Goal: Information Seeking & Learning: Learn about a topic

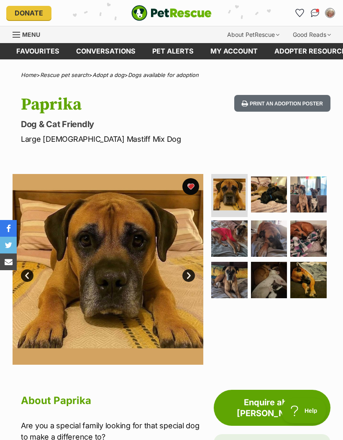
click at [316, 10] on img "Conversations" at bounding box center [315, 13] width 9 height 8
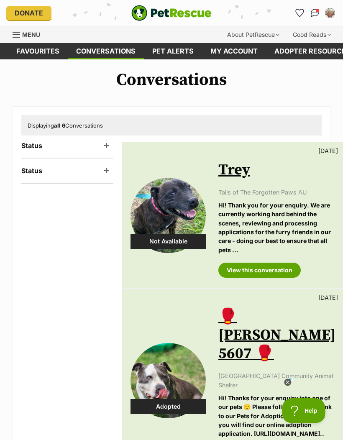
click at [50, 53] on link "Favourites" at bounding box center [38, 51] width 60 height 16
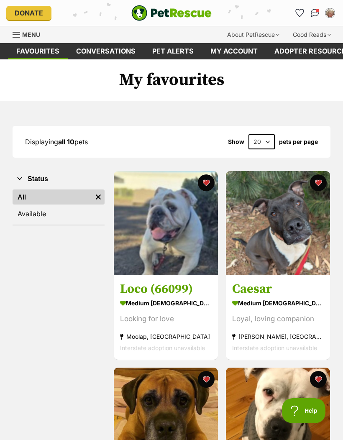
click at [295, 239] on img at bounding box center [278, 223] width 104 height 104
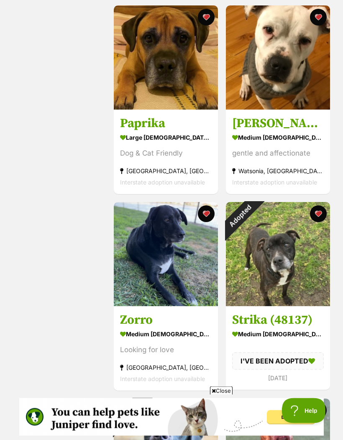
scroll to position [363, 0]
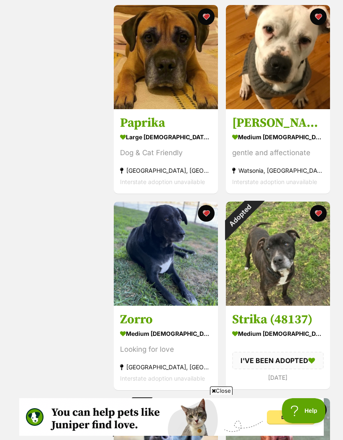
click at [293, 272] on img at bounding box center [278, 254] width 104 height 104
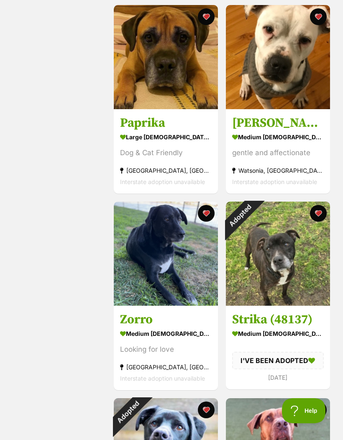
scroll to position [397, 0]
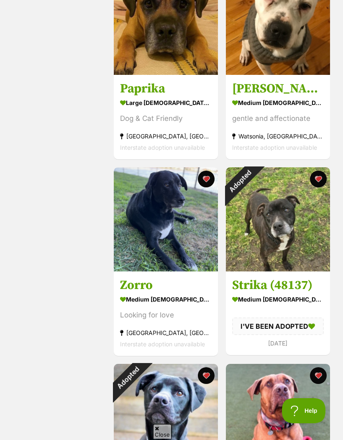
click at [319, 180] on button "favourite" at bounding box center [318, 179] width 17 height 17
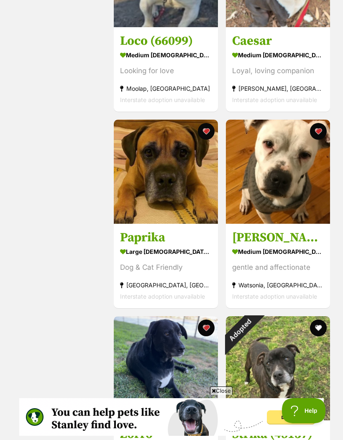
scroll to position [248, 0]
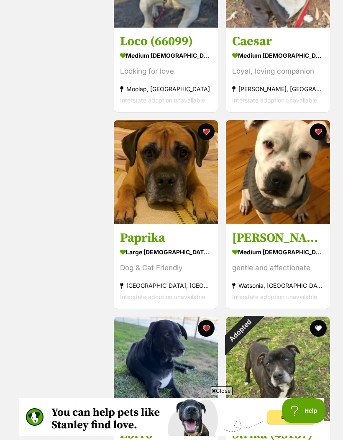
click at [287, 180] on img at bounding box center [278, 172] width 104 height 104
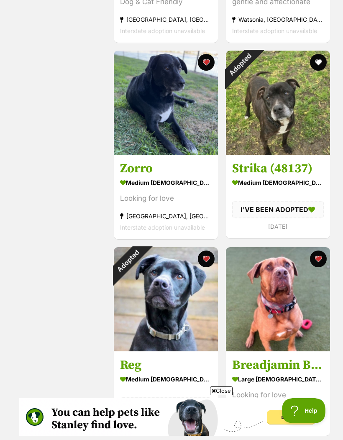
scroll to position [528, 0]
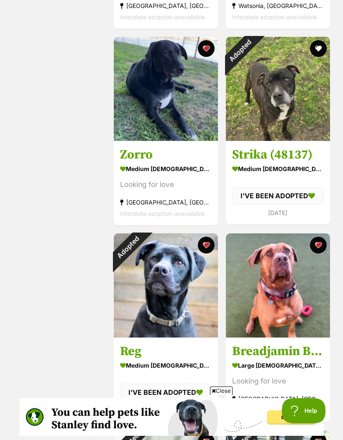
click at [175, 296] on img at bounding box center [166, 286] width 104 height 104
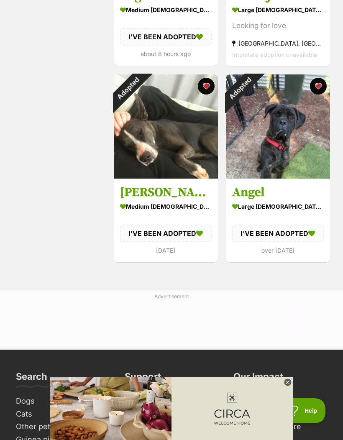
scroll to position [0, 0]
click at [287, 386] on icon at bounding box center [287, 382] width 7 height 7
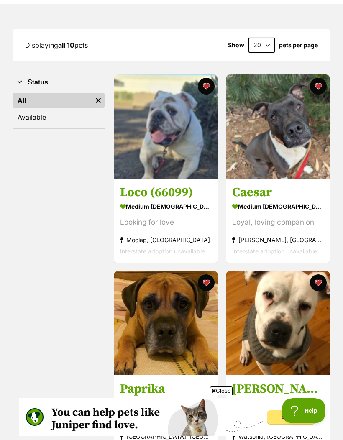
scroll to position [96, 0]
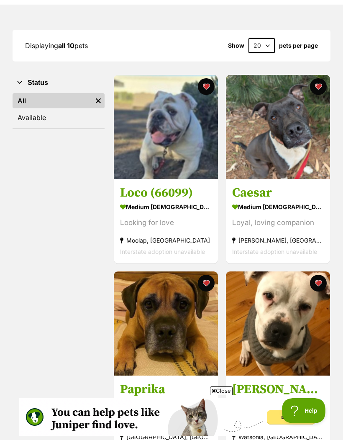
click at [150, 165] on img at bounding box center [166, 127] width 104 height 104
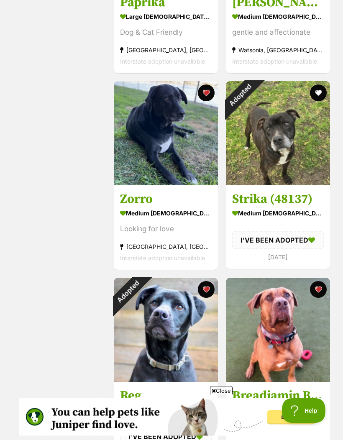
scroll to position [484, 0]
click at [170, 164] on img at bounding box center [166, 133] width 104 height 104
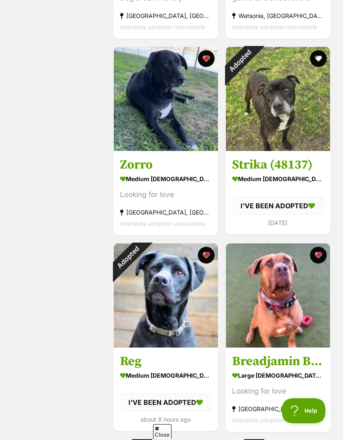
scroll to position [0, 0]
click at [296, 312] on img at bounding box center [278, 296] width 104 height 104
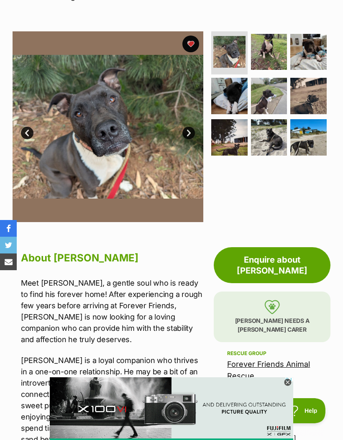
click at [289, 384] on icon at bounding box center [287, 382] width 3 height 3
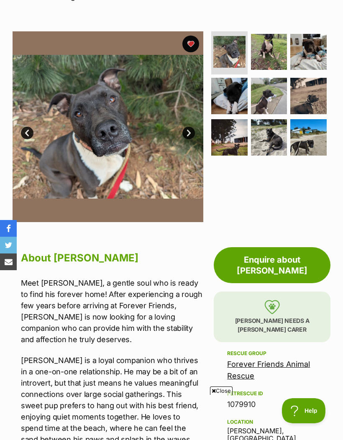
click at [311, 440] on div "Close" at bounding box center [171, 417] width 305 height 46
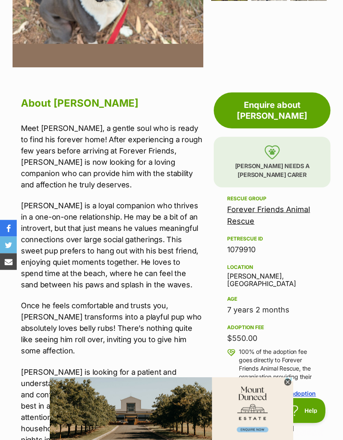
scroll to position [312, 0]
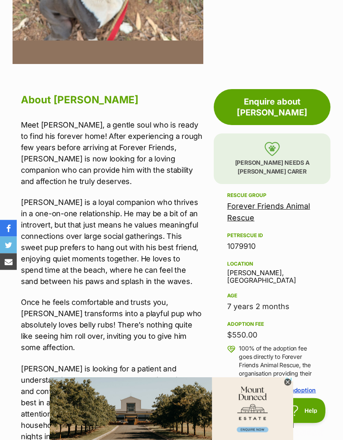
click at [288, 386] on icon at bounding box center [287, 382] width 7 height 7
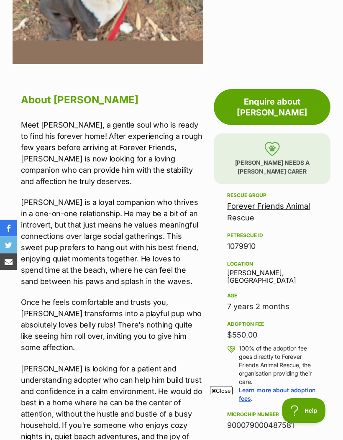
scroll to position [312, 0]
click at [218, 395] on span "Close" at bounding box center [221, 391] width 23 height 8
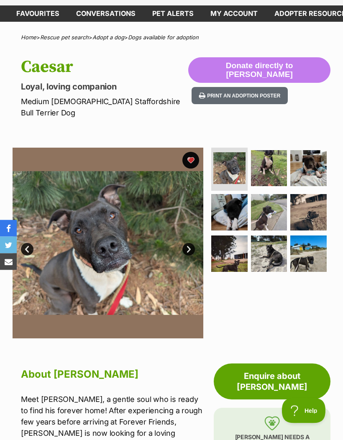
click at [188, 244] on link "Next" at bounding box center [189, 250] width 13 height 13
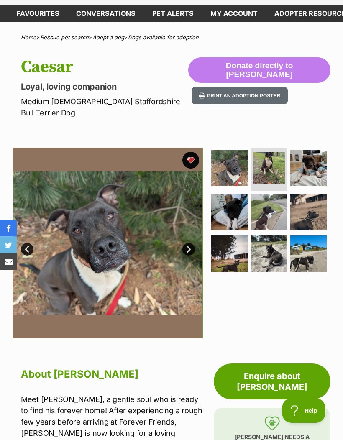
scroll to position [38, 0]
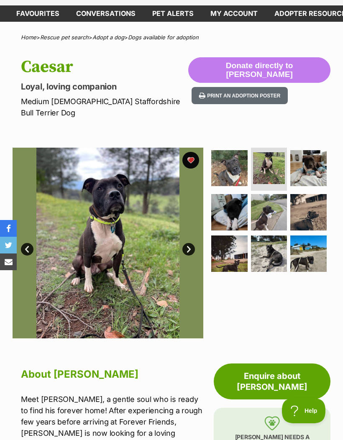
click at [191, 243] on link "Next" at bounding box center [189, 249] width 13 height 13
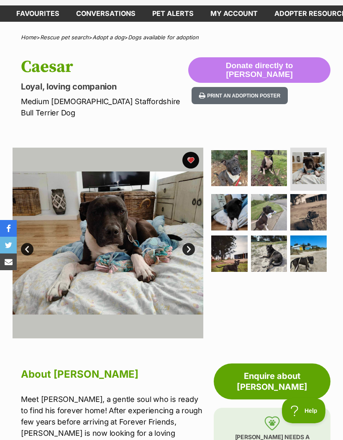
click at [194, 243] on link "Next" at bounding box center [189, 249] width 13 height 13
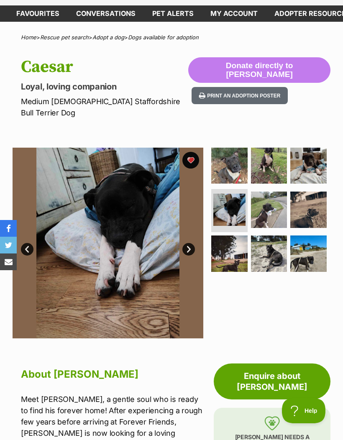
click at [195, 230] on img at bounding box center [108, 243] width 191 height 191
click at [193, 243] on link "Next" at bounding box center [189, 249] width 13 height 13
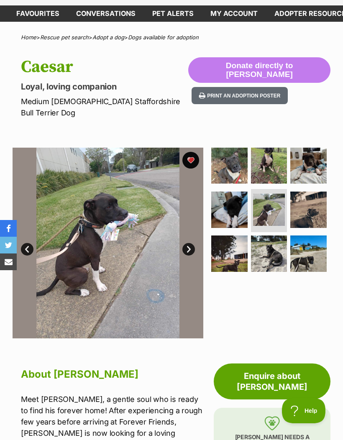
click at [186, 243] on link "Next" at bounding box center [189, 249] width 13 height 13
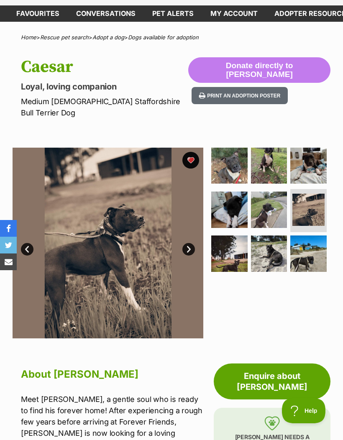
click at [190, 243] on link "Next" at bounding box center [189, 249] width 13 height 13
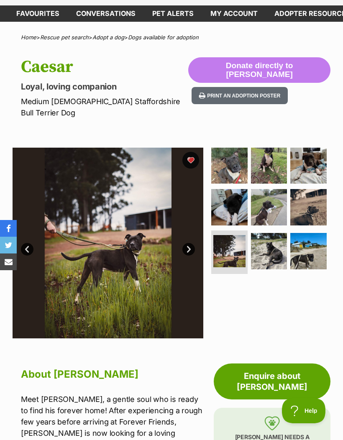
click at [187, 243] on link "Next" at bounding box center [189, 249] width 13 height 13
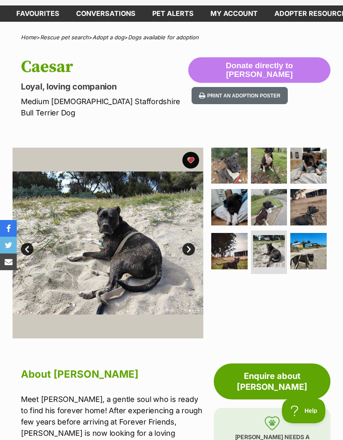
click at [189, 243] on link "Next" at bounding box center [189, 249] width 13 height 13
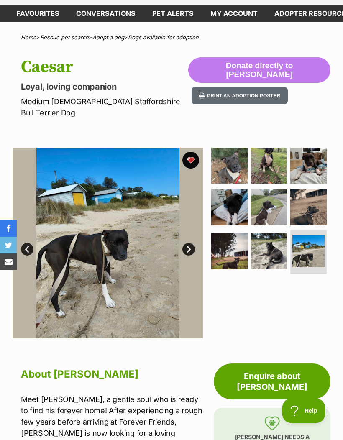
click at [188, 243] on link "Next" at bounding box center [189, 249] width 13 height 13
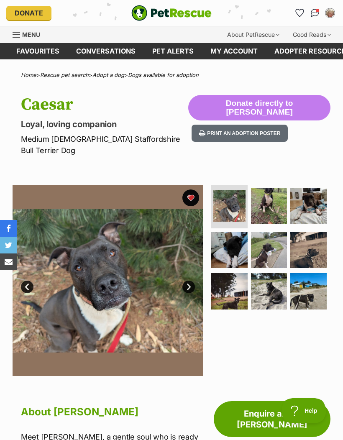
scroll to position [0, 0]
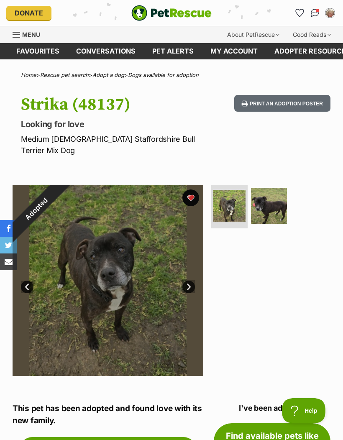
click at [271, 196] on img at bounding box center [269, 206] width 36 height 36
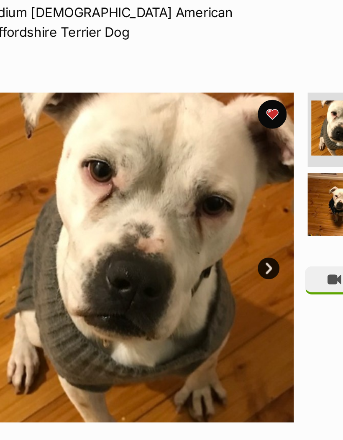
click at [183, 238] on link "Next" at bounding box center [189, 244] width 13 height 13
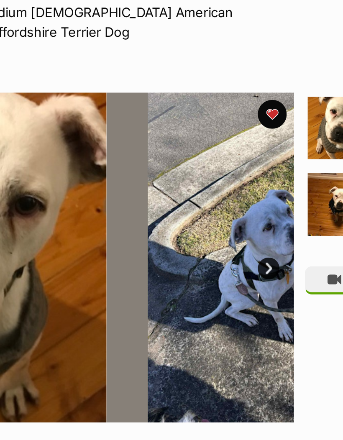
click at [183, 238] on link "Next" at bounding box center [189, 244] width 13 height 13
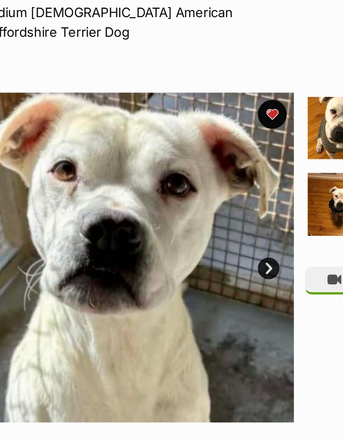
click at [183, 238] on link "Next" at bounding box center [189, 244] width 13 height 13
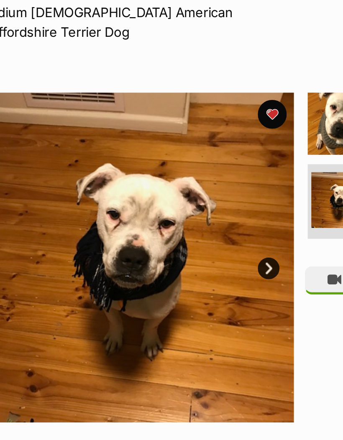
click at [183, 238] on link "Next" at bounding box center [189, 244] width 13 height 13
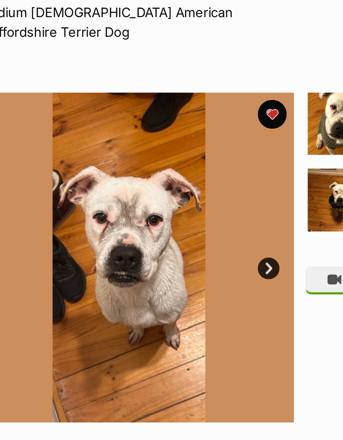
click at [183, 238] on link "Next" at bounding box center [189, 244] width 13 height 13
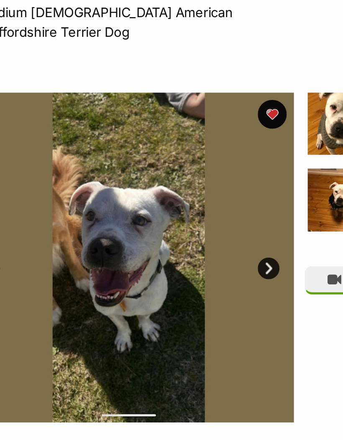
click at [183, 238] on link "Next" at bounding box center [189, 244] width 13 height 13
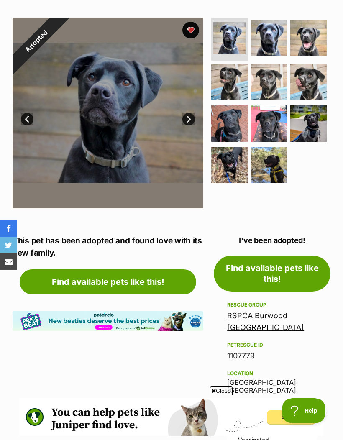
scroll to position [152, 0]
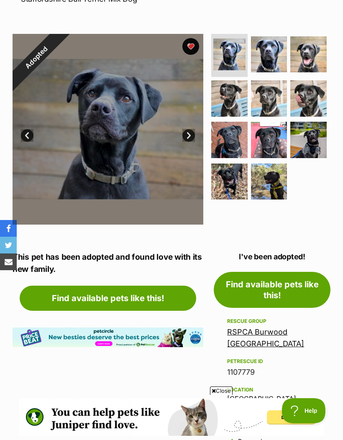
click at [60, 41] on div "Adopted" at bounding box center [37, 58] width 48 height 48
click at [60, 46] on div "Adopted" at bounding box center [37, 58] width 48 height 48
click at [60, 42] on div "Adopted" at bounding box center [37, 58] width 48 height 48
click at [60, 47] on div "Adopted" at bounding box center [37, 58] width 48 height 48
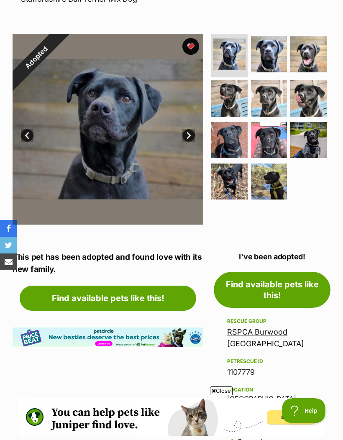
click at [60, 47] on div "Adopted" at bounding box center [37, 58] width 48 height 48
click at [60, 44] on div "Adopted" at bounding box center [37, 58] width 48 height 48
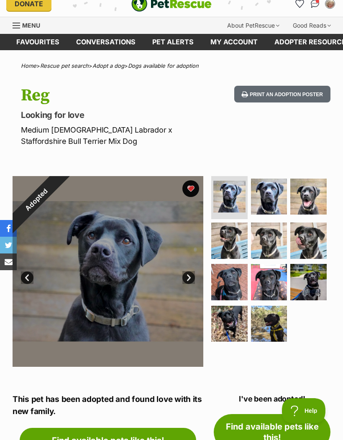
scroll to position [9, 0]
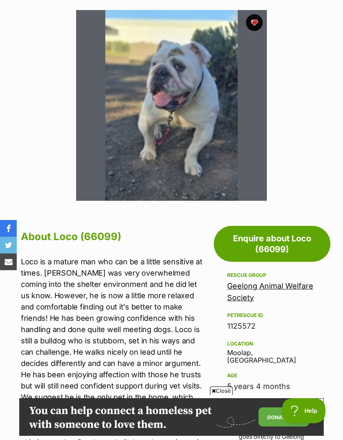
click at [215, 395] on span "Close" at bounding box center [221, 391] width 23 height 8
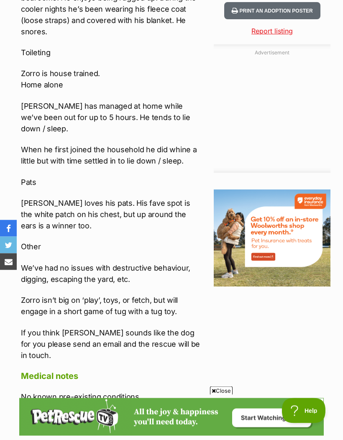
scroll to position [846, 0]
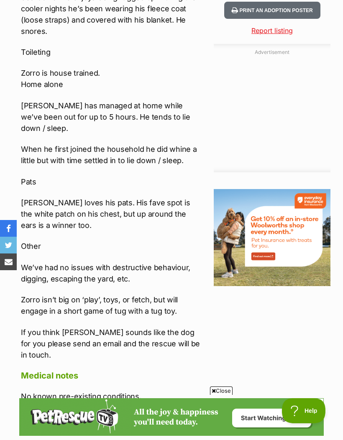
click at [268, 349] on aside "Adoption information I've been adopted! This pet is no longer available On Hold…" at bounding box center [270, 133] width 121 height 1173
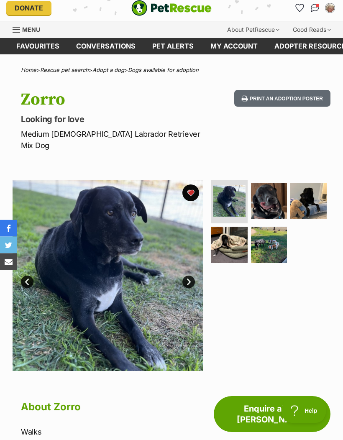
scroll to position [0, 0]
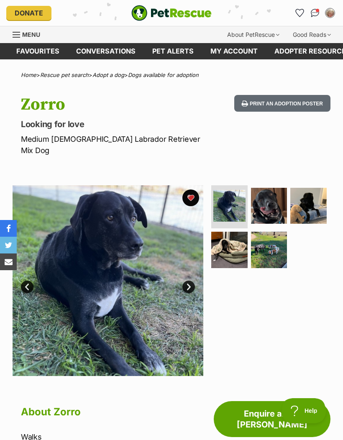
click at [268, 341] on div at bounding box center [270, 280] width 121 height 191
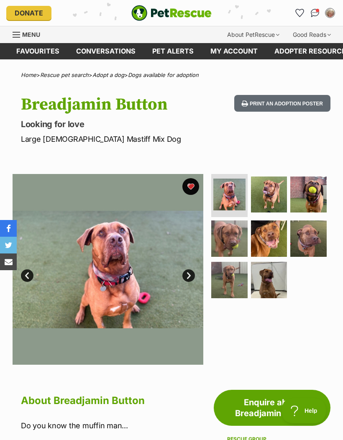
click at [188, 275] on link "Next" at bounding box center [189, 276] width 13 height 13
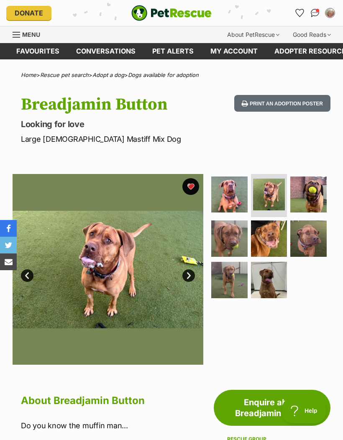
click at [190, 280] on link "Next" at bounding box center [189, 276] width 13 height 13
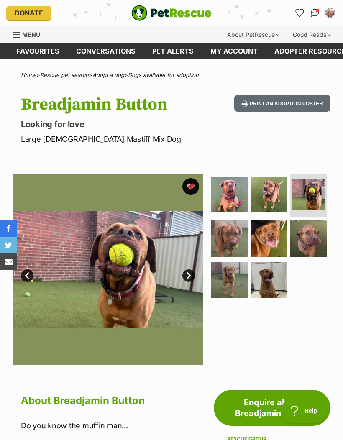
click at [193, 279] on link "Next" at bounding box center [189, 276] width 13 height 13
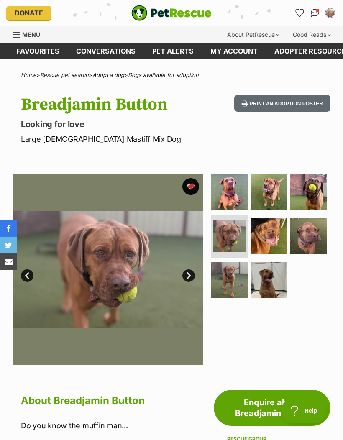
click at [193, 277] on link "Next" at bounding box center [189, 276] width 13 height 13
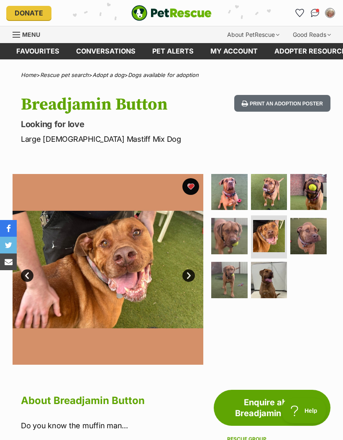
click at [191, 274] on link "Next" at bounding box center [189, 276] width 13 height 13
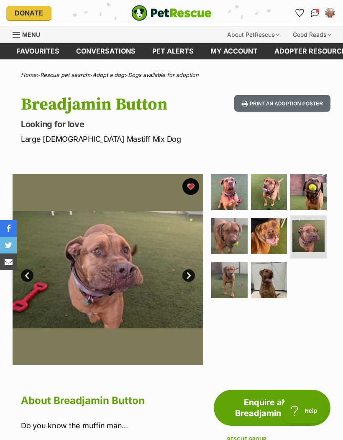
click at [191, 275] on link "Next" at bounding box center [189, 276] width 13 height 13
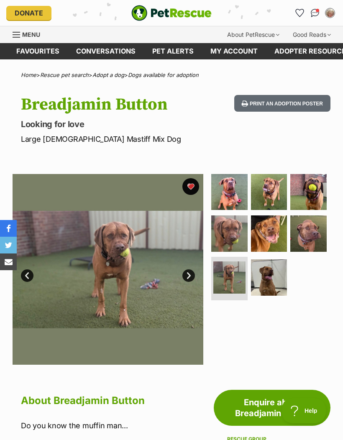
click at [192, 273] on link "Next" at bounding box center [189, 276] width 13 height 13
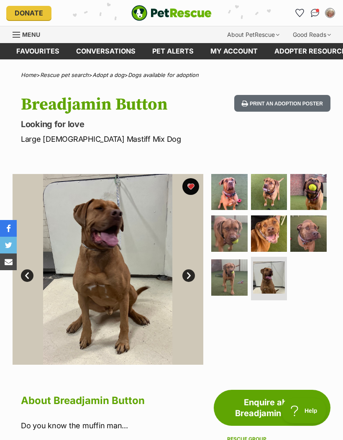
click at [195, 275] on link "Next" at bounding box center [189, 276] width 13 height 13
